Goal: Navigation & Orientation: Find specific page/section

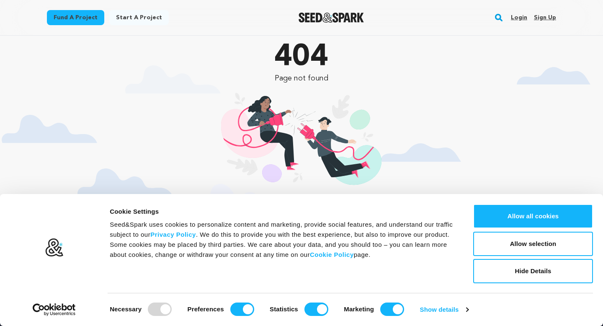
click at [89, 22] on link "Fund a project" at bounding box center [75, 17] width 57 height 15
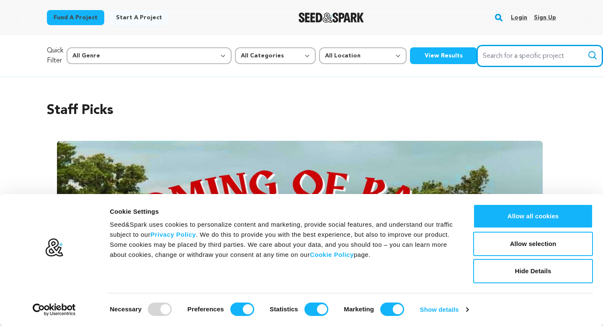
click at [477, 59] on input "Search for a specific project" at bounding box center [540, 55] width 126 height 21
type input "amethyst reign"
click at [588, 50] on button "Search" at bounding box center [593, 55] width 10 height 10
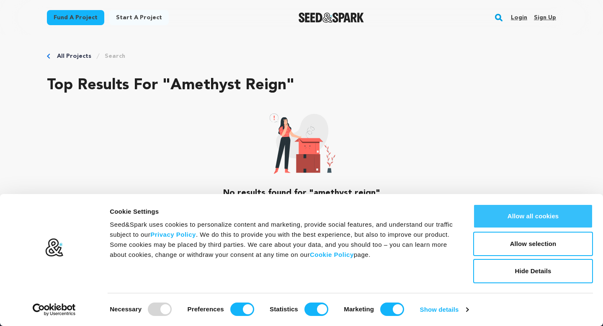
click at [521, 222] on button "Allow all cookies" at bounding box center [533, 216] width 120 height 24
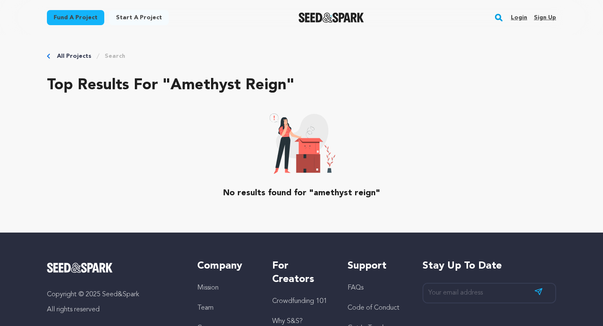
click at [135, 14] on link "Start a project" at bounding box center [138, 17] width 59 height 15
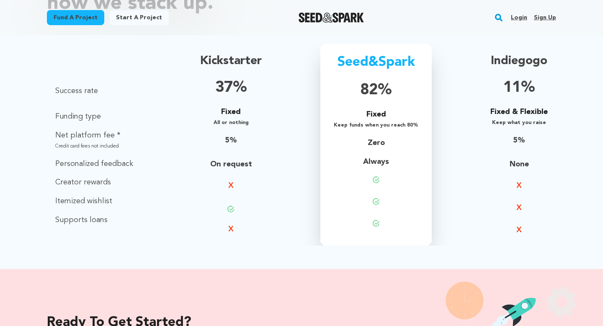
scroll to position [600, 0]
